Goal: Register for event/course

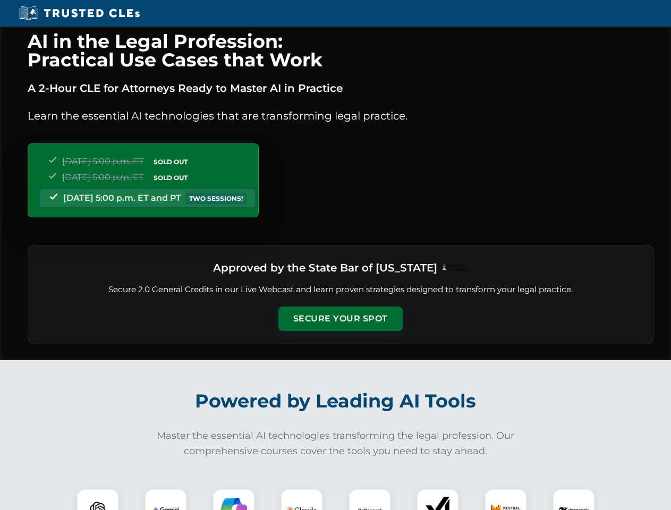
click at [340, 319] on button "Secure Your Spot" at bounding box center [340, 318] width 124 height 24
